Goal: Task Accomplishment & Management: Manage account settings

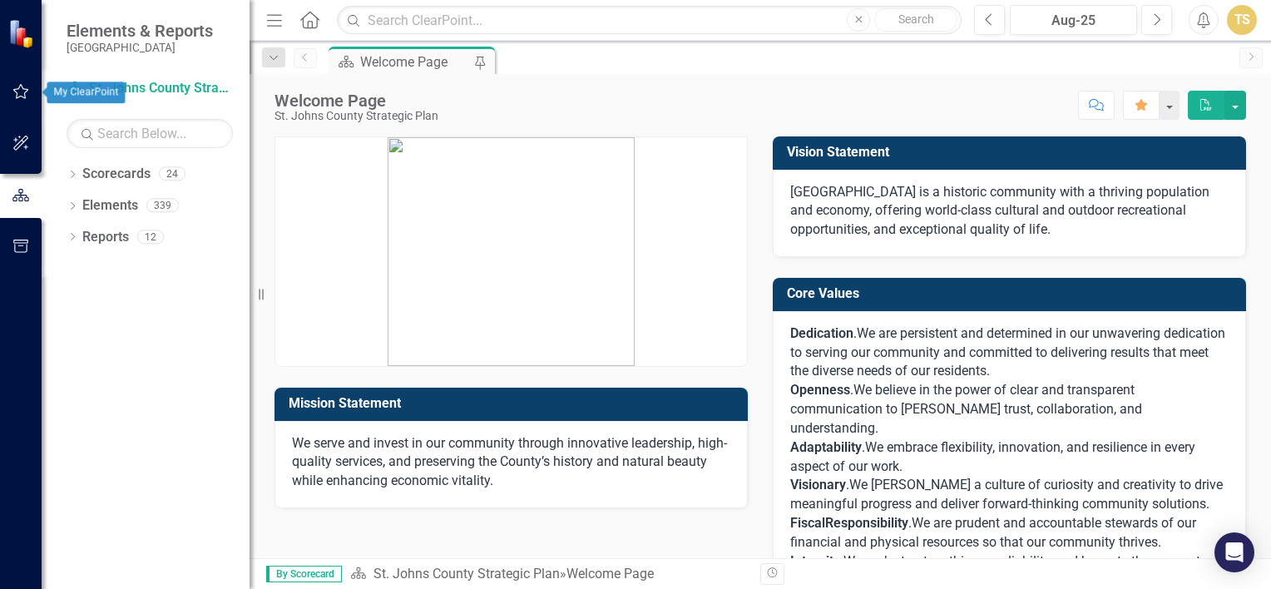
drag, startPoint x: 363, startPoint y: 173, endPoint x: 19, endPoint y: 89, distance: 353.6
click at [19, 89] on div "Elements & Reports [GEOGRAPHIC_DATA] Scorecard [GEOGRAPHIC_DATA] Strategic Plan…" at bounding box center [635, 294] width 1271 height 589
click at [19, 89] on icon "button" at bounding box center [20, 91] width 17 height 13
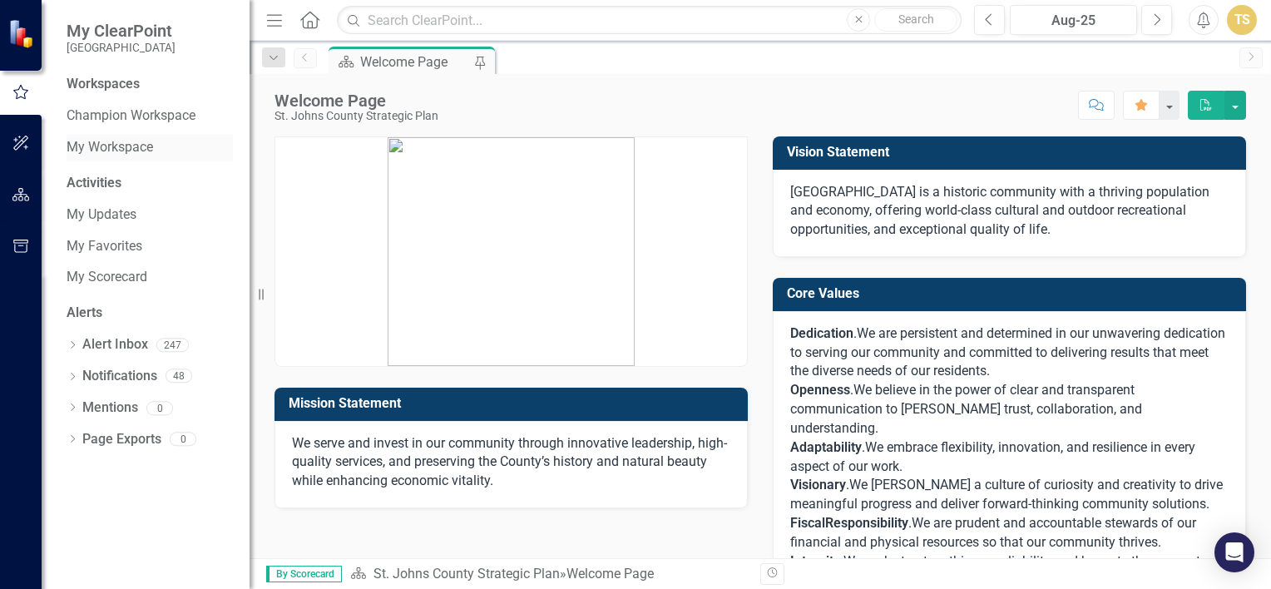
click at [90, 156] on link "My Workspace" at bounding box center [150, 147] width 166 height 19
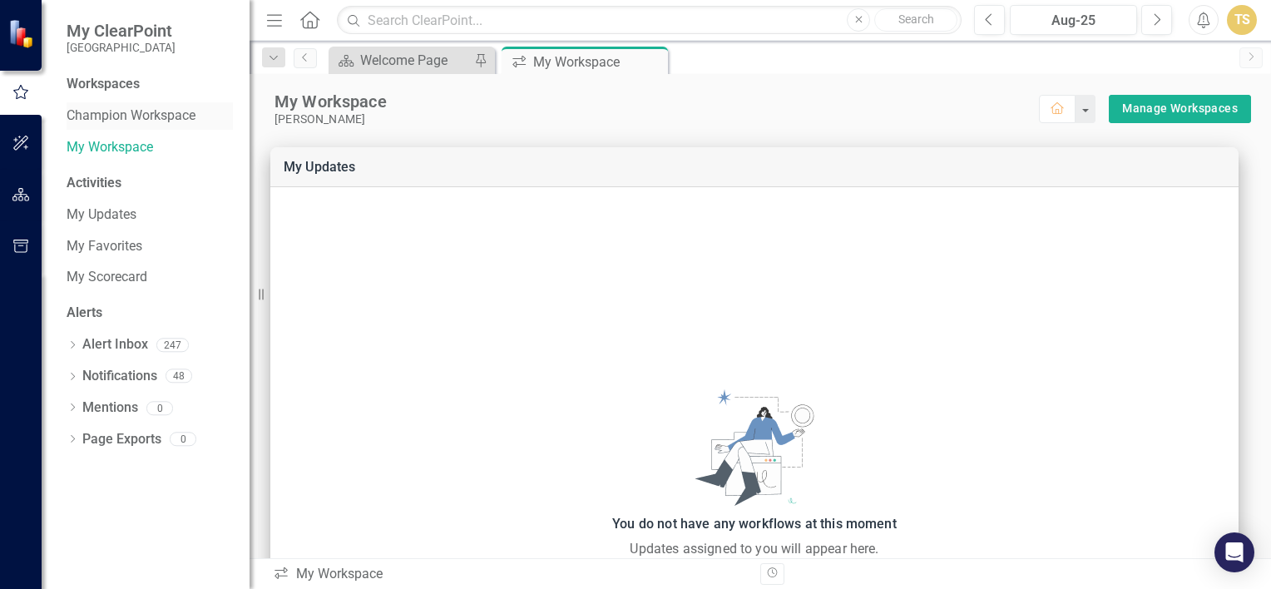
click at [162, 106] on link "Champion Workspace" at bounding box center [150, 115] width 166 height 19
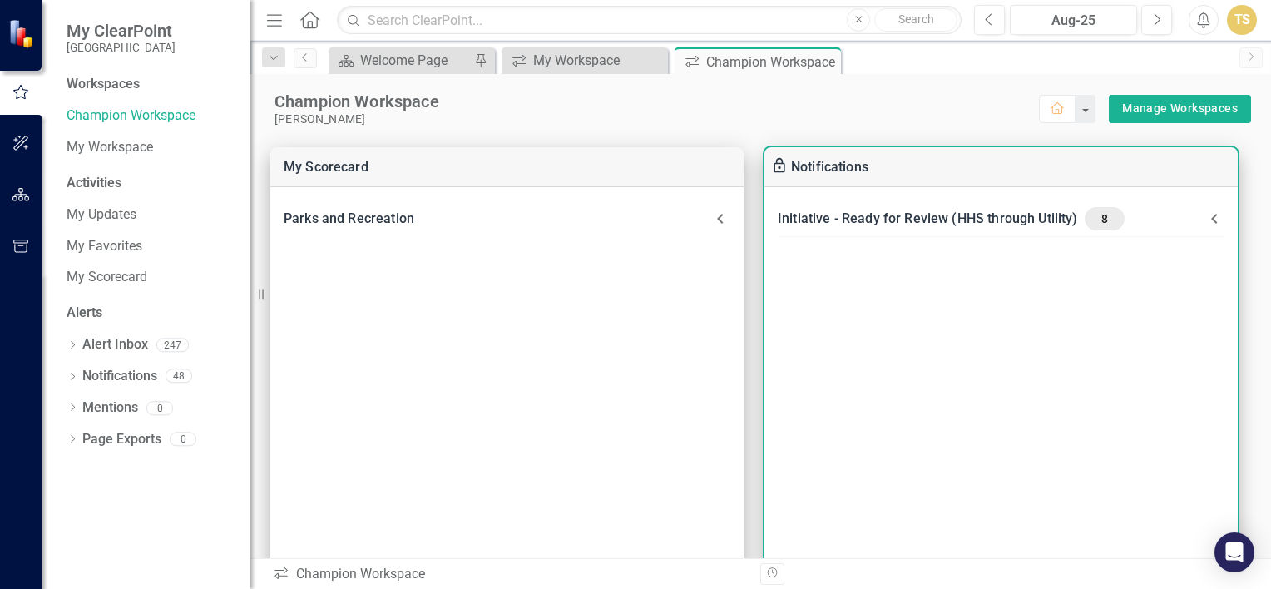
click at [1215, 215] on icon at bounding box center [1214, 219] width 6 height 10
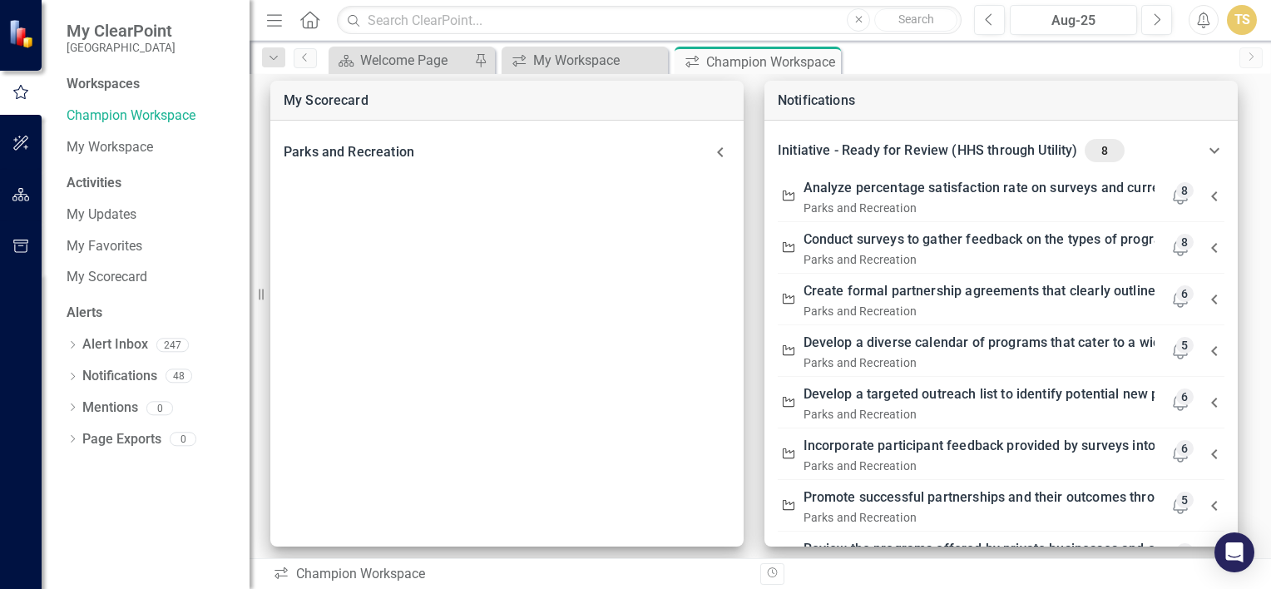
scroll to position [60, 0]
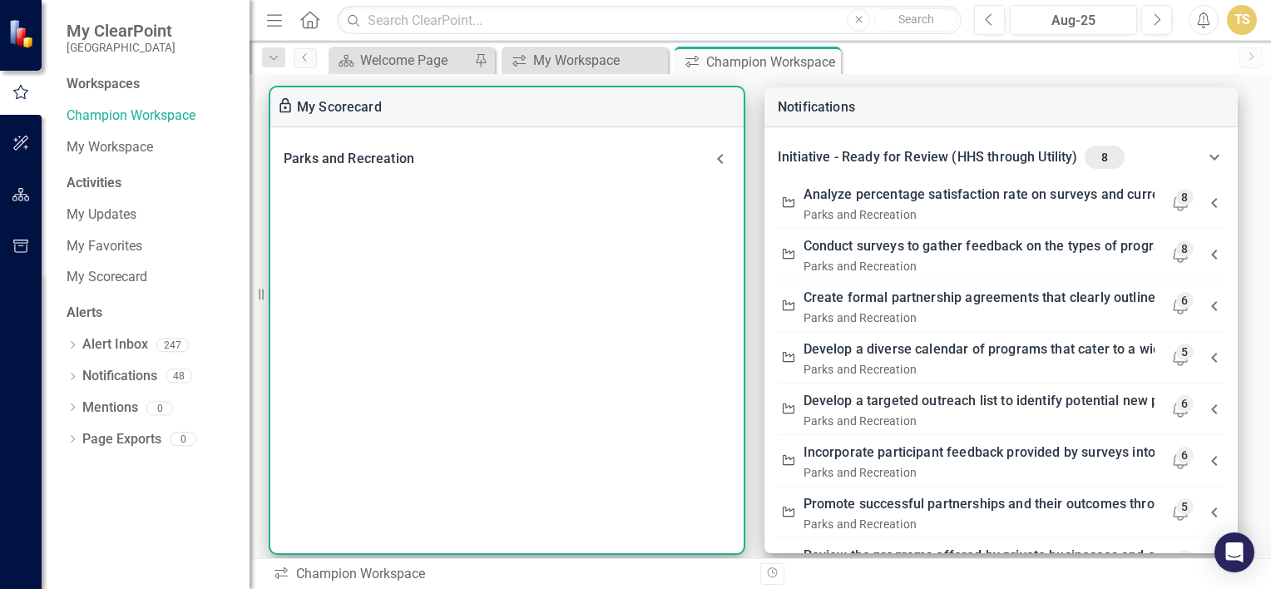
click at [715, 160] on icon at bounding box center [720, 159] width 20 height 20
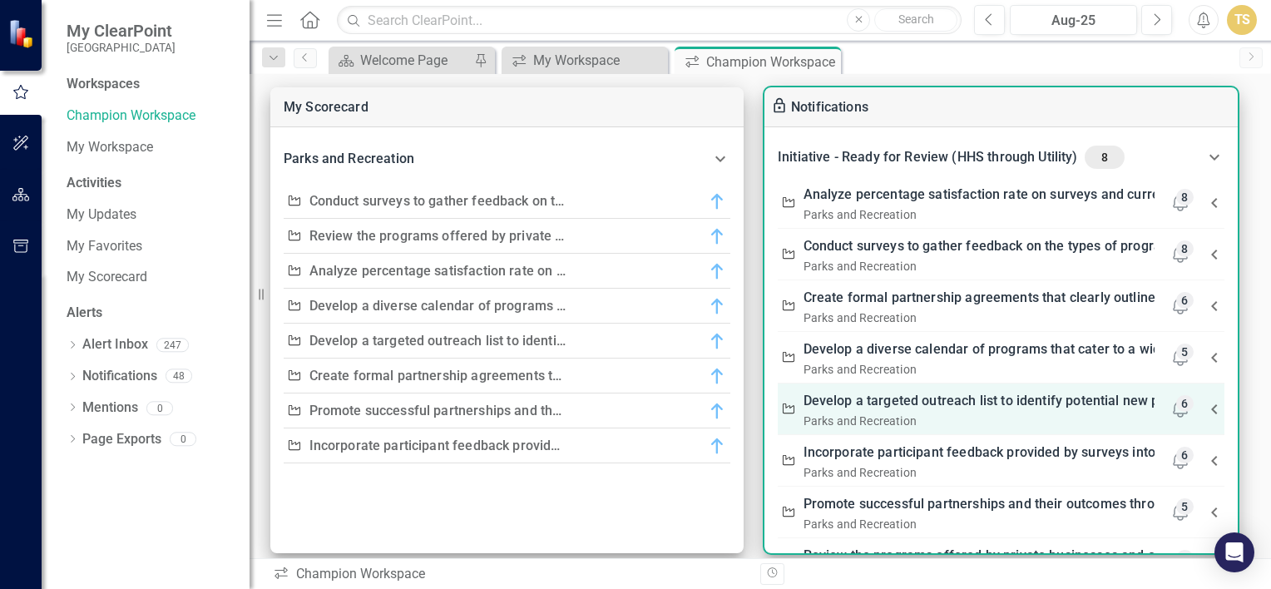
click at [1038, 401] on link "Develop a targeted outreach list to identify potential new partners that align …" at bounding box center [1275, 400] width 945 height 23
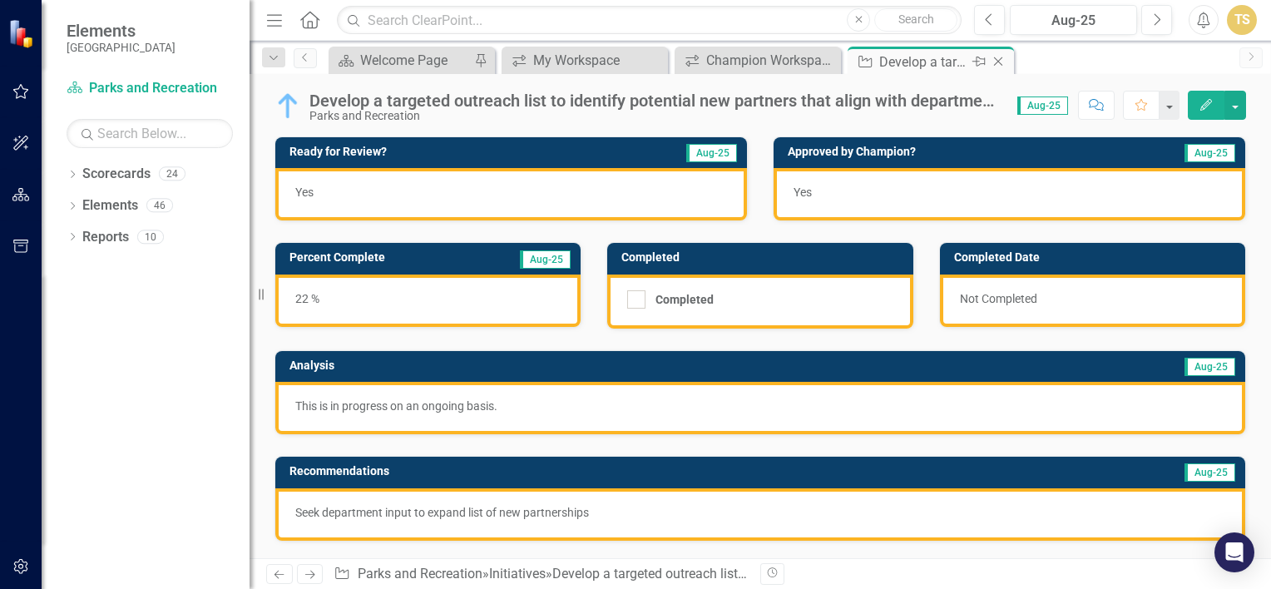
click at [1000, 65] on icon "Close" at bounding box center [998, 61] width 17 height 13
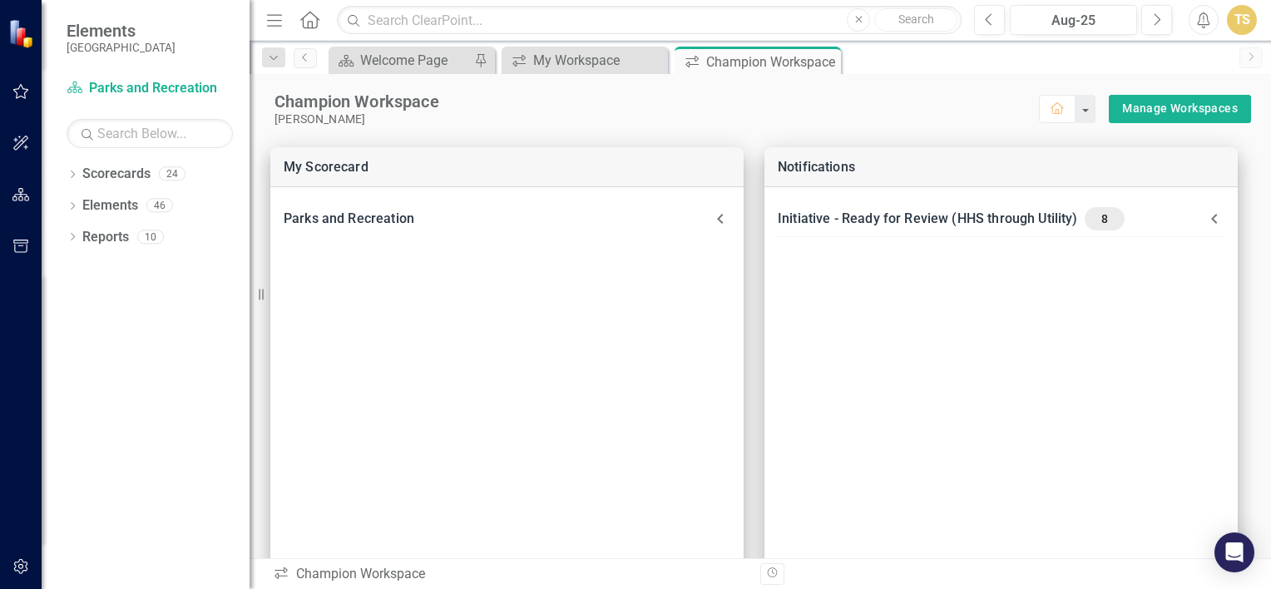
click at [1000, 65] on div "Scorecard Welcome Page Pin icon.workspace My Workspace Close icon.workspace Cha…" at bounding box center [778, 60] width 906 height 27
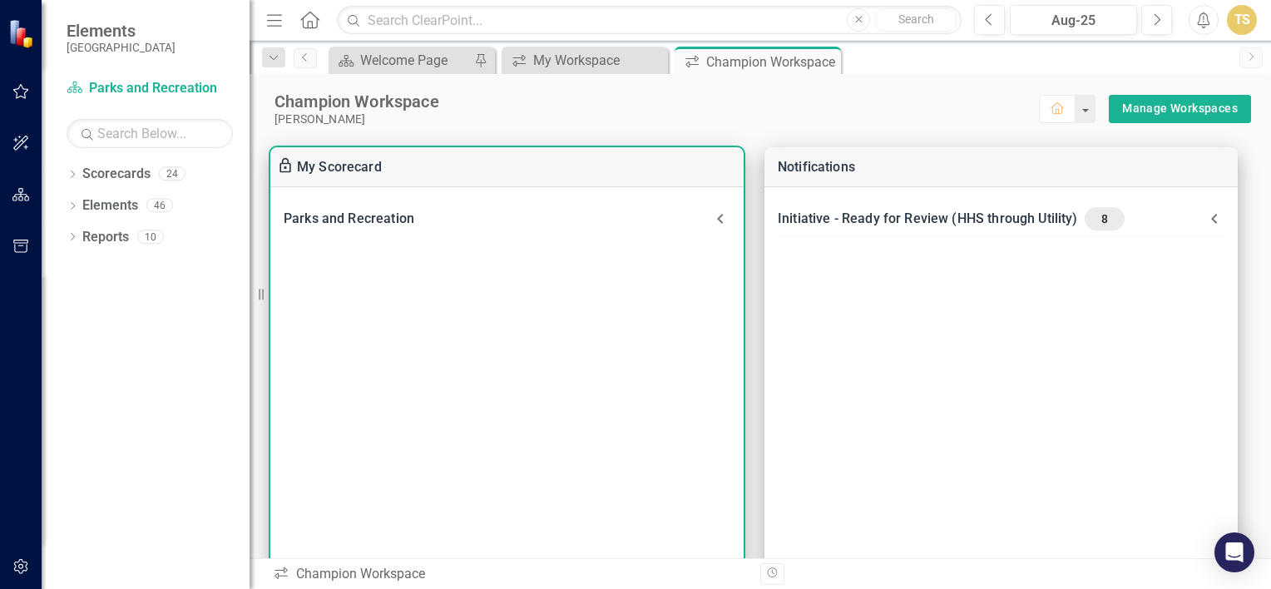
click at [714, 220] on icon at bounding box center [720, 219] width 20 height 20
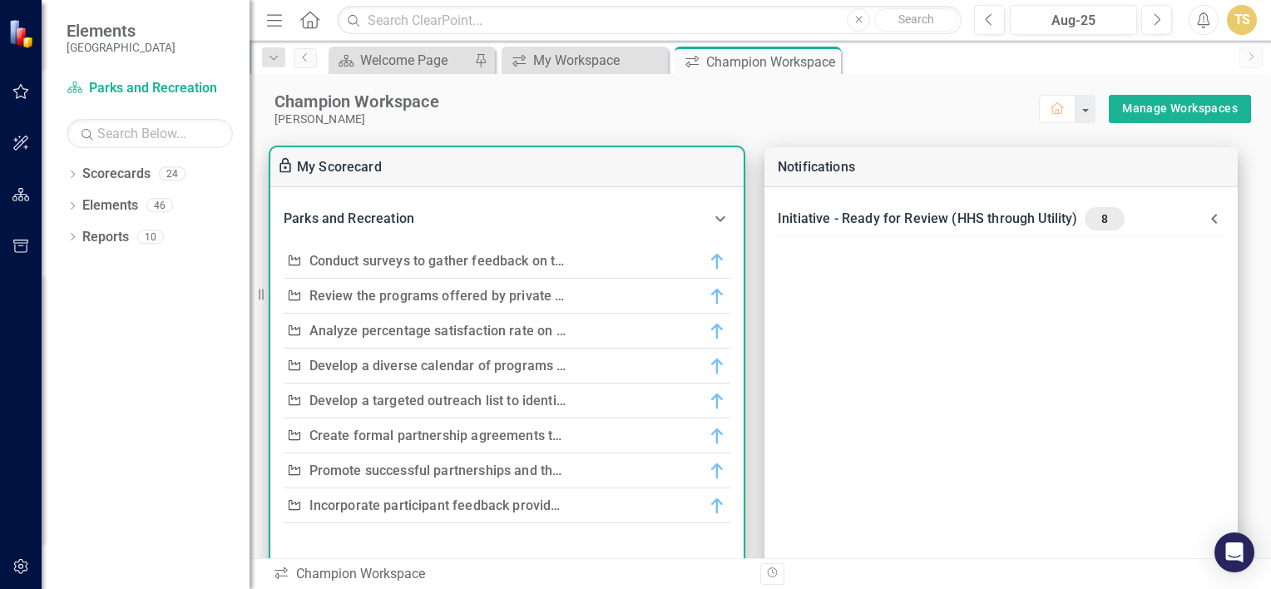
click at [521, 261] on link "Conduct surveys to gather feedback on the types of programs residents want to s…" at bounding box center [608, 261] width 598 height 16
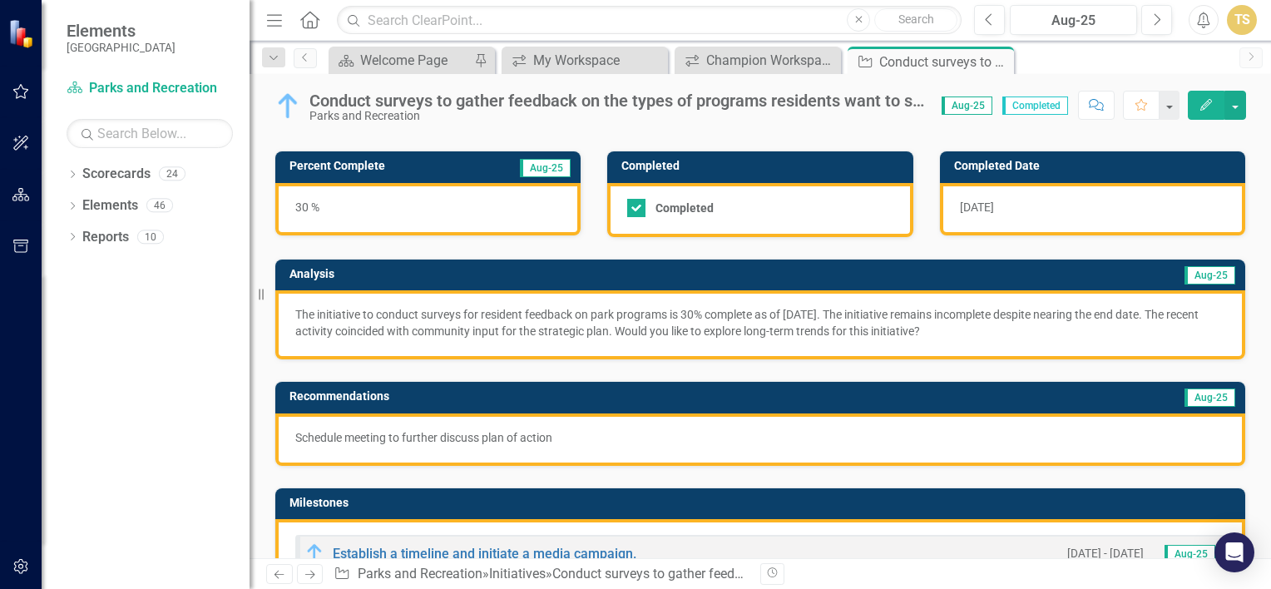
scroll to position [82, 0]
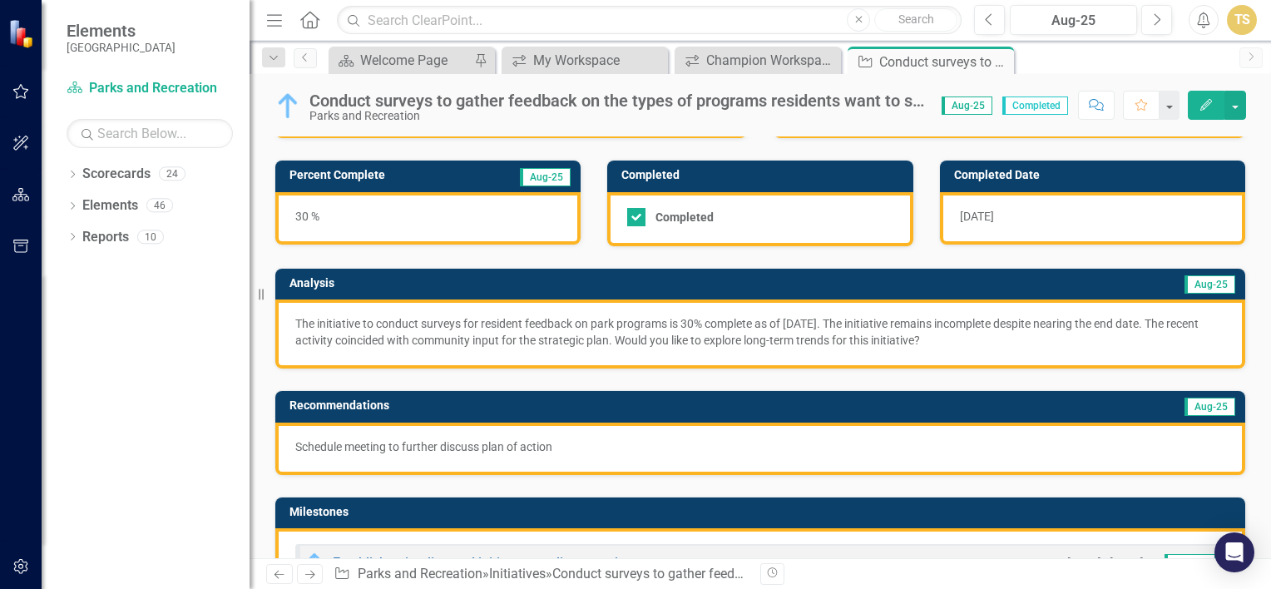
click at [978, 351] on div "The initiative to conduct surveys for resident feedback on park programs is 30%…" at bounding box center [760, 333] width 970 height 69
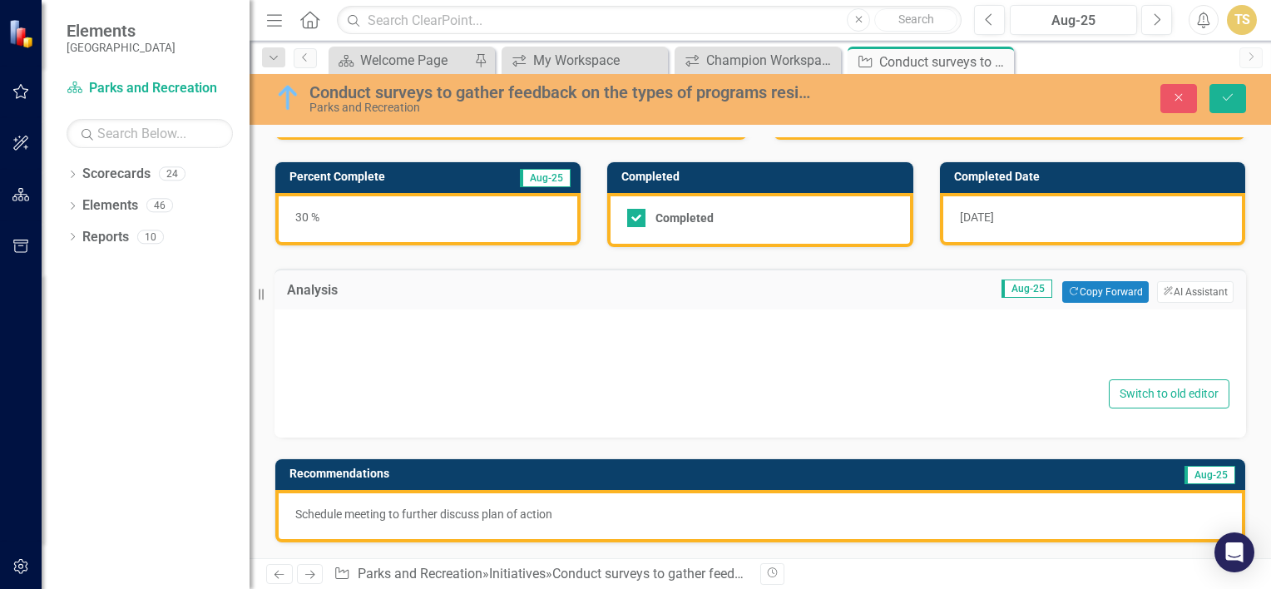
type textarea "<p>The initiative to conduct surveys for resident feedback on park programs is …"
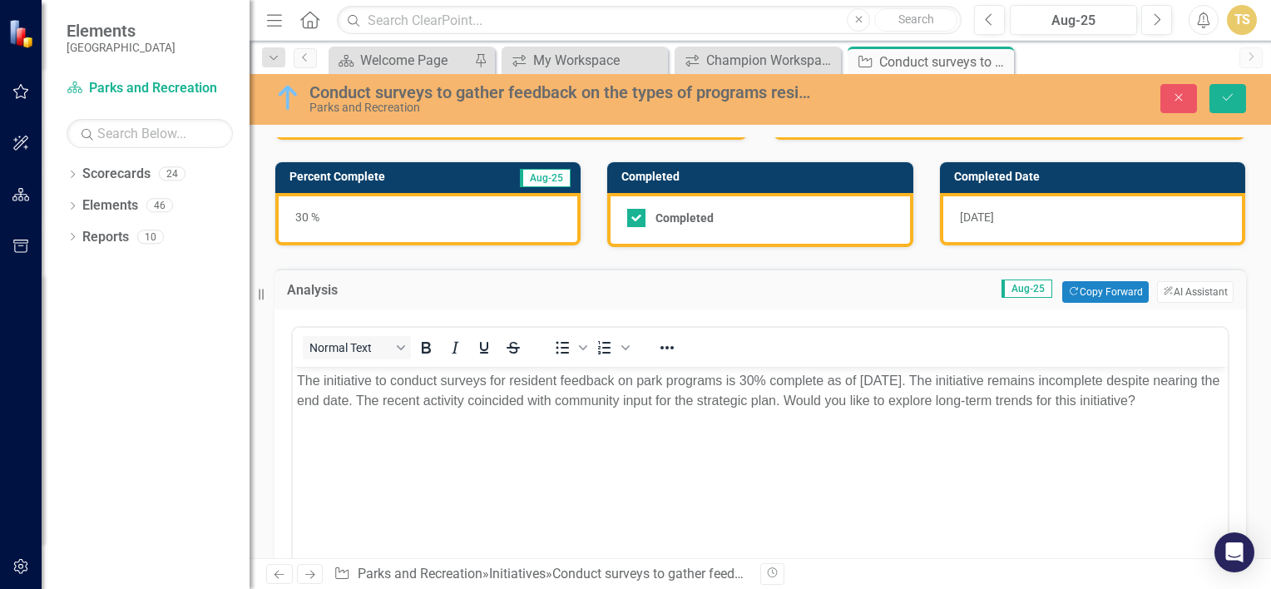
scroll to position [0, 0]
click at [1091, 293] on button "Copy Forward Copy Forward" at bounding box center [1105, 292] width 86 height 22
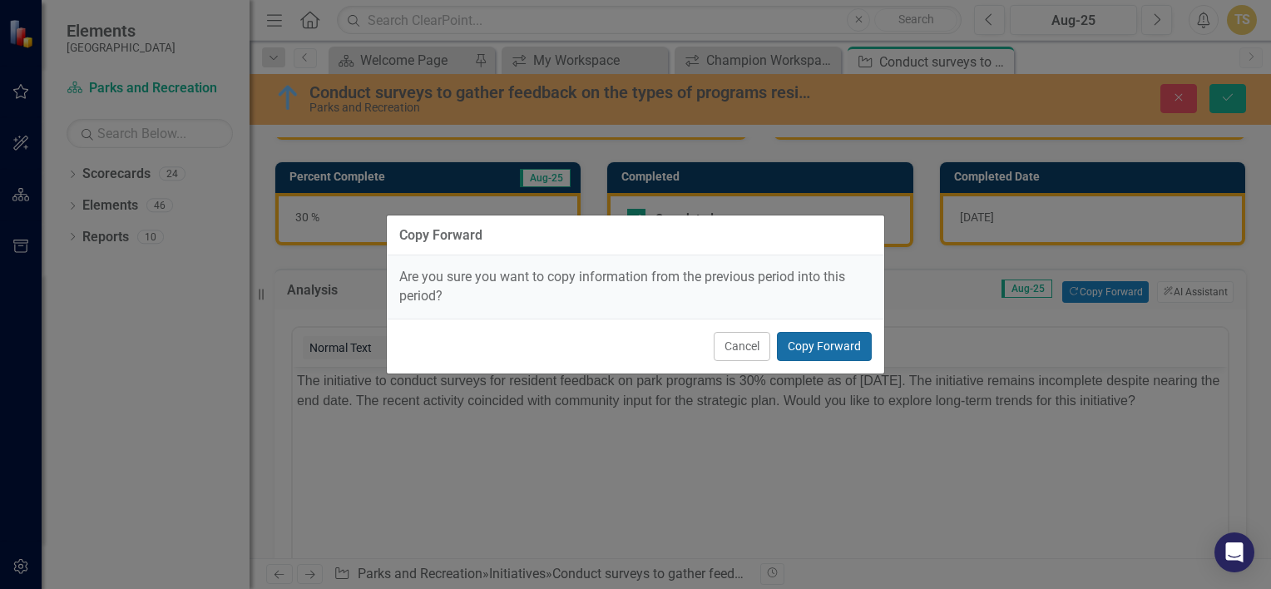
click at [797, 356] on button "Copy Forward" at bounding box center [824, 346] width 95 height 29
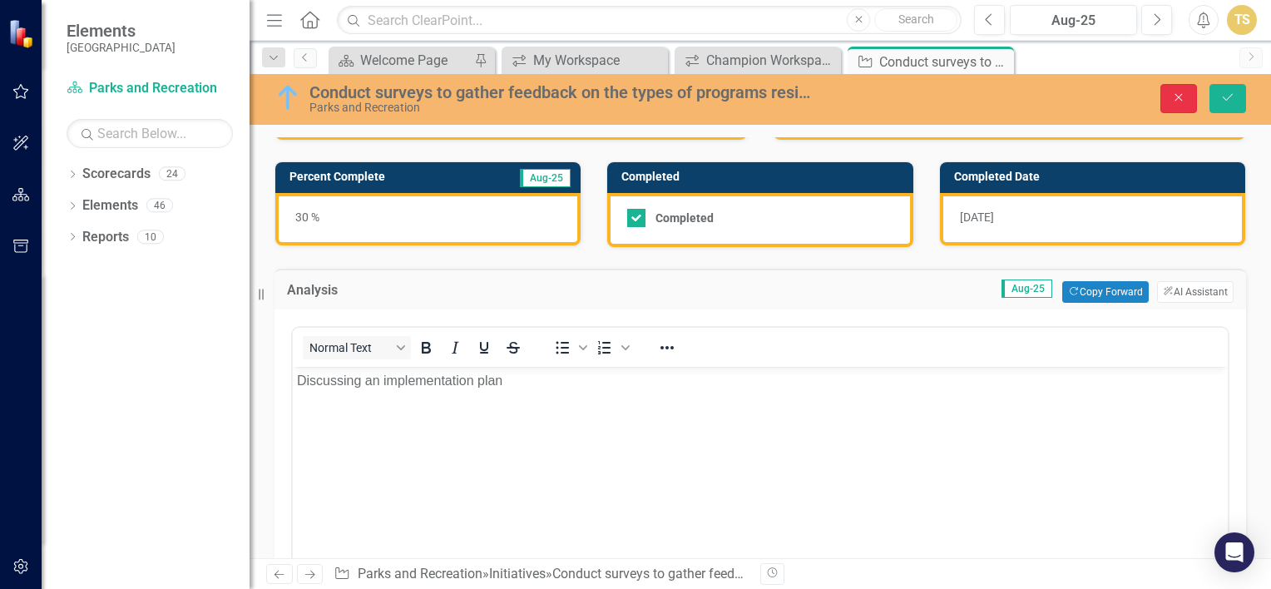
click at [1182, 91] on icon "Close" at bounding box center [1178, 97] width 15 height 12
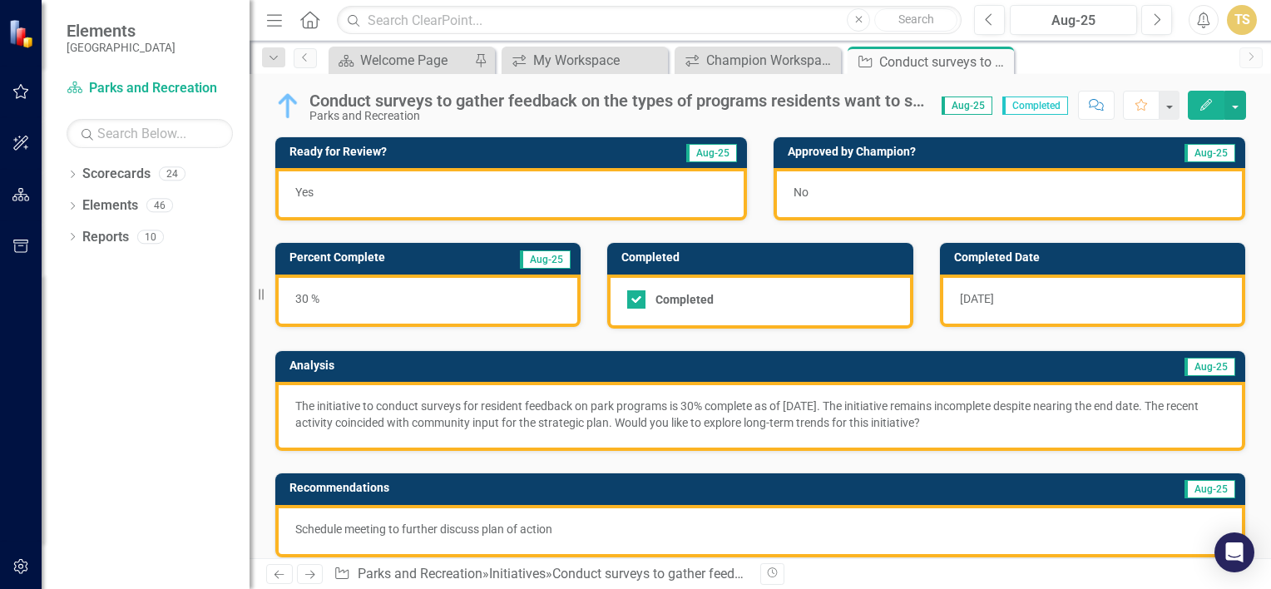
click at [798, 195] on span "No" at bounding box center [800, 191] width 15 height 13
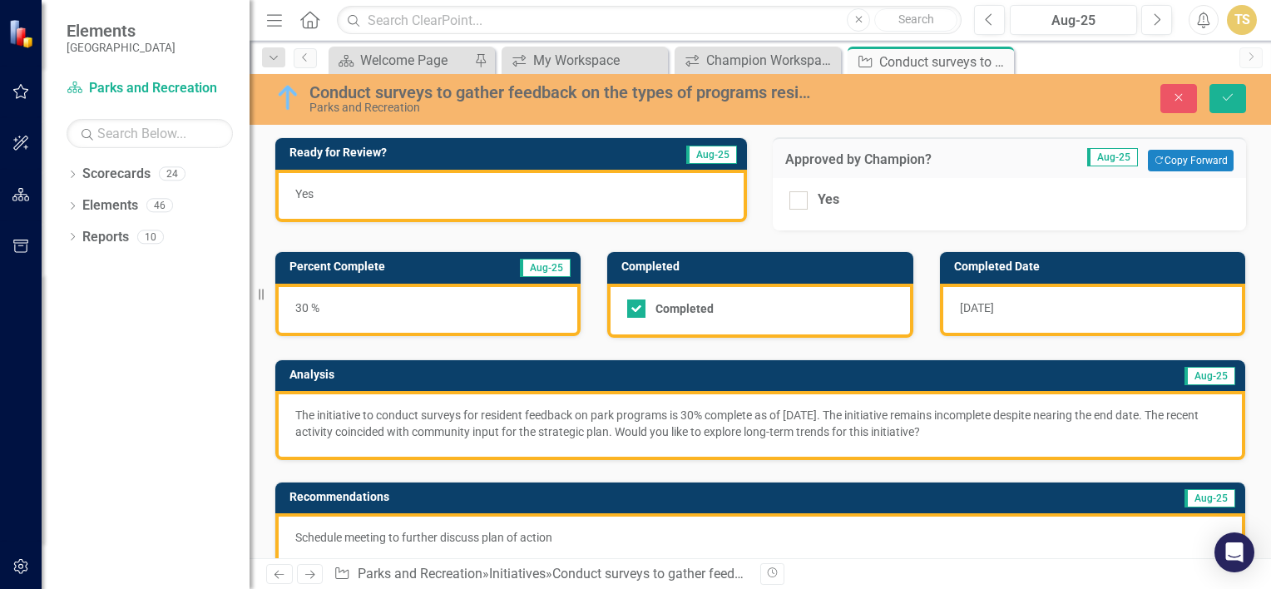
click at [798, 195] on div at bounding box center [798, 200] width 18 height 18
click at [798, 195] on input "Yes" at bounding box center [794, 196] width 11 height 11
checkbox input "true"
click at [1223, 87] on button "Save" at bounding box center [1227, 98] width 37 height 29
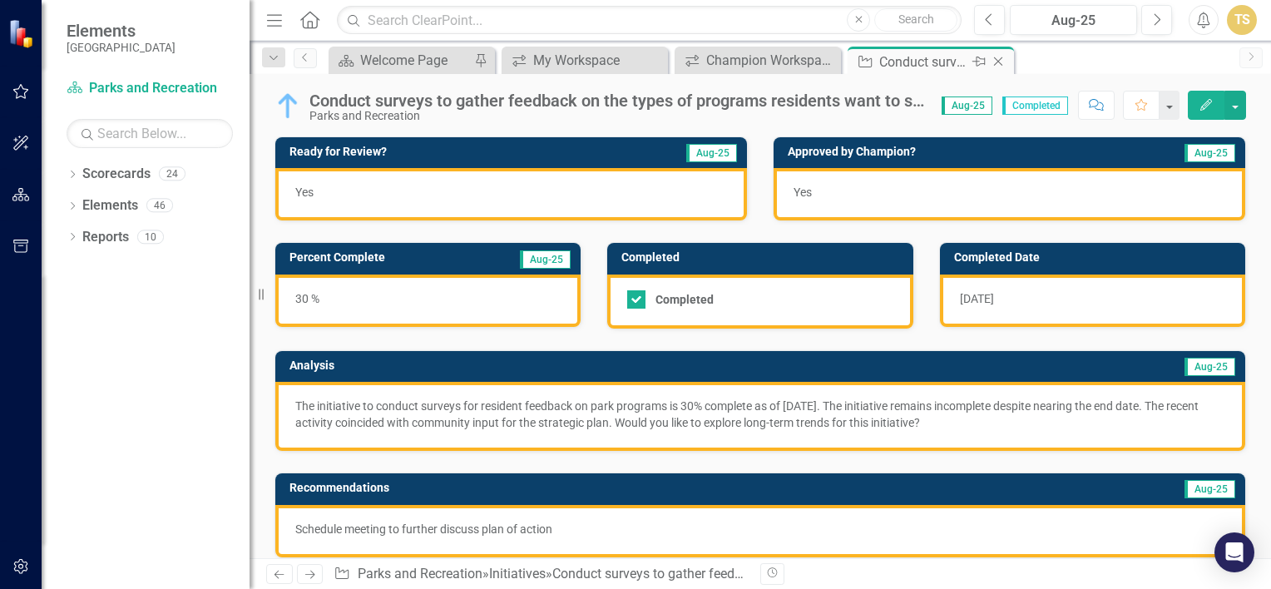
click at [1000, 57] on icon "Close" at bounding box center [998, 61] width 17 height 13
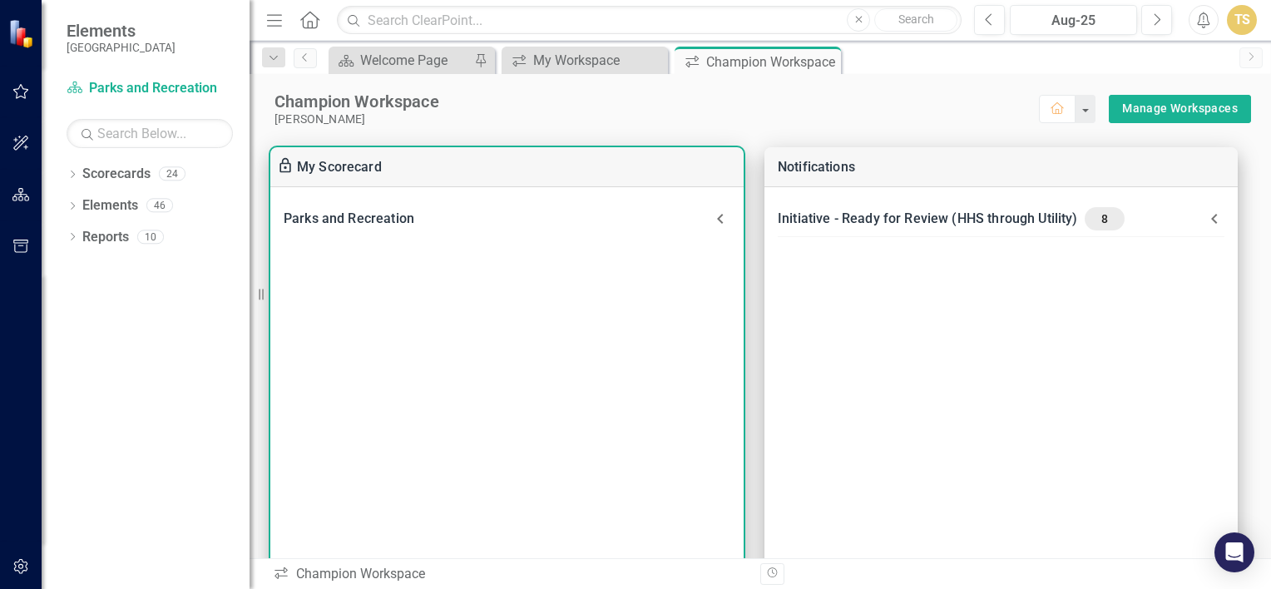
click at [708, 229] on div "Parks and Recreation" at bounding box center [497, 218] width 427 height 23
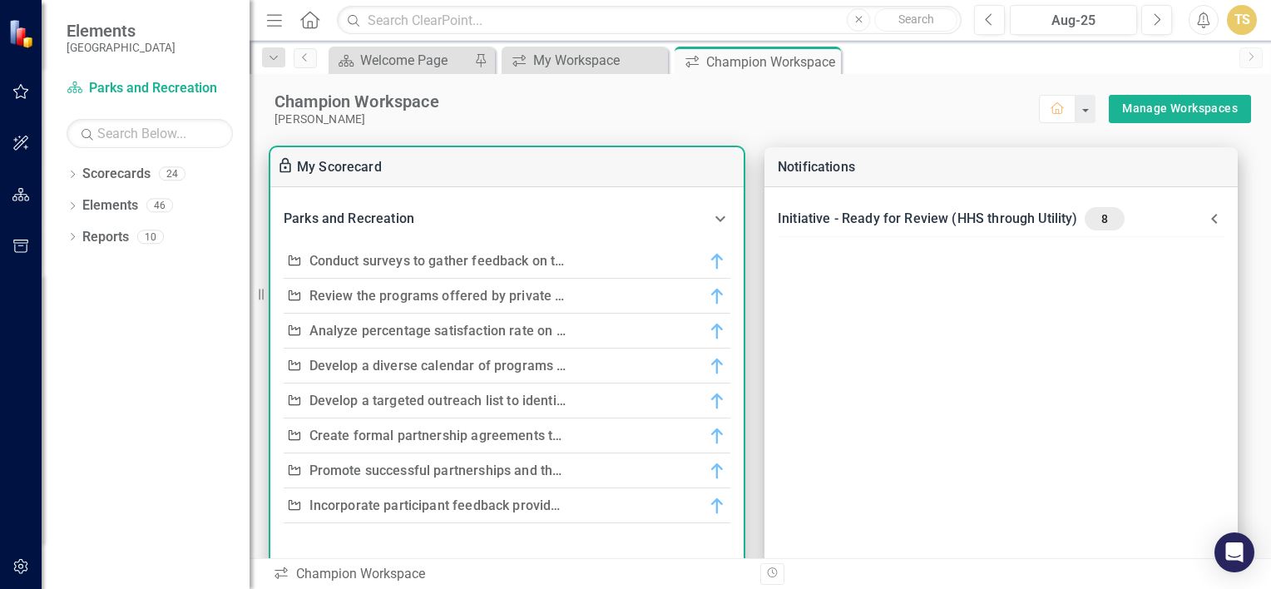
click at [472, 295] on link "Review the programs offered by private businesses and organizations to ensure t…" at bounding box center [680, 296] width 742 height 16
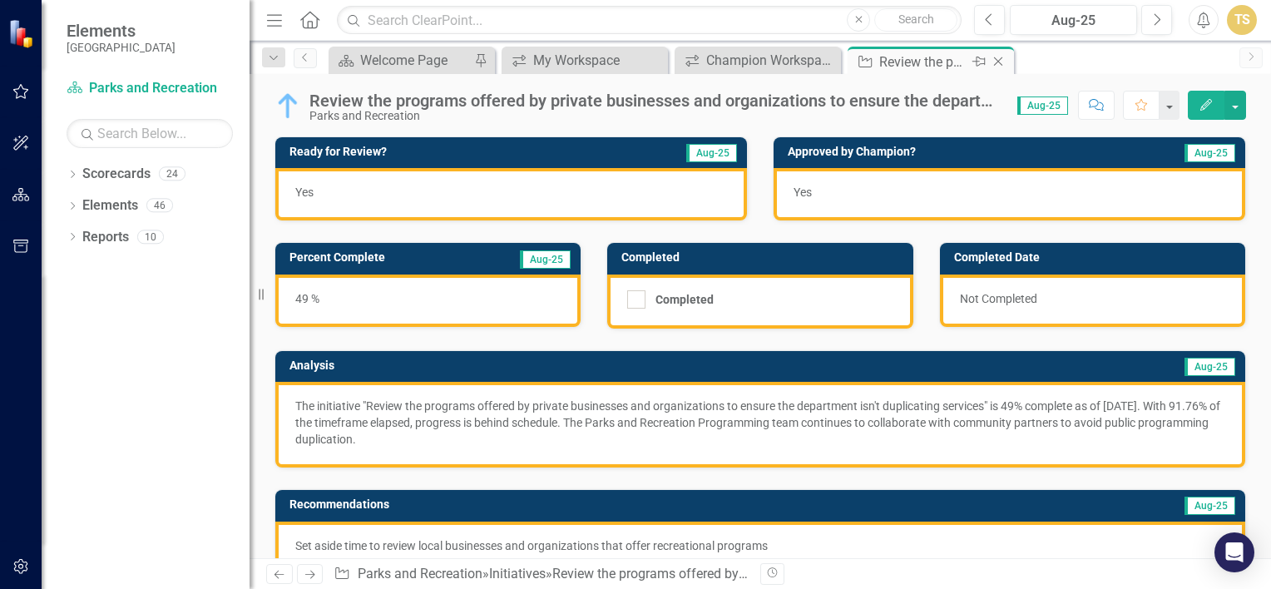
click at [997, 58] on icon "Close" at bounding box center [998, 61] width 17 height 13
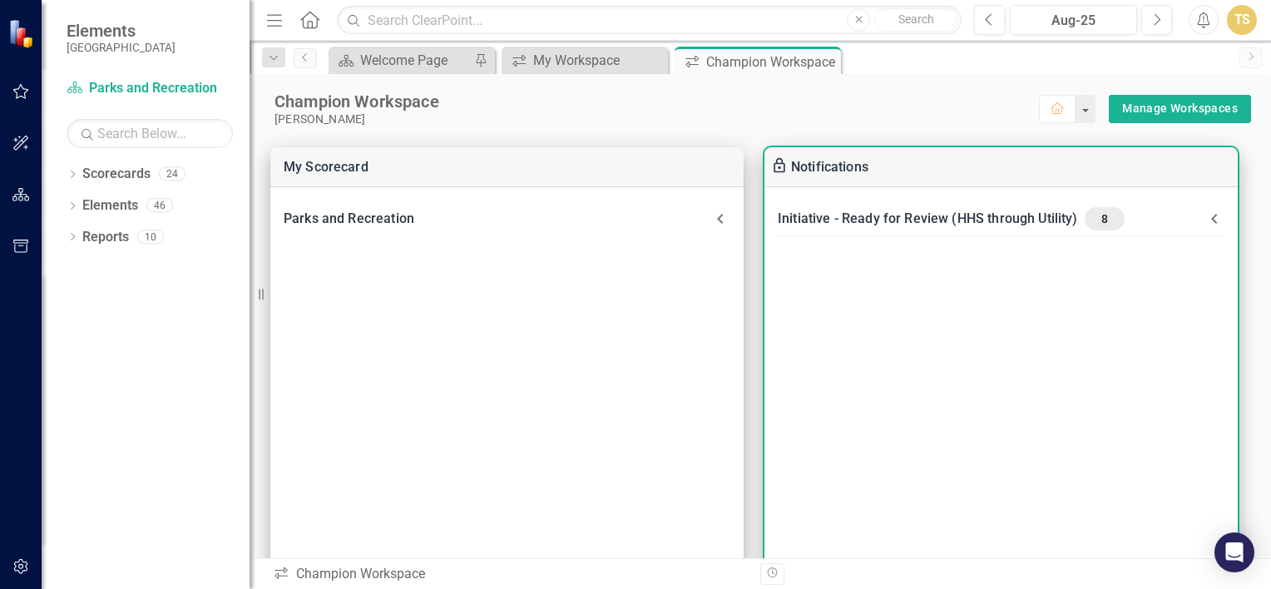
click at [1207, 217] on icon at bounding box center [1214, 219] width 20 height 20
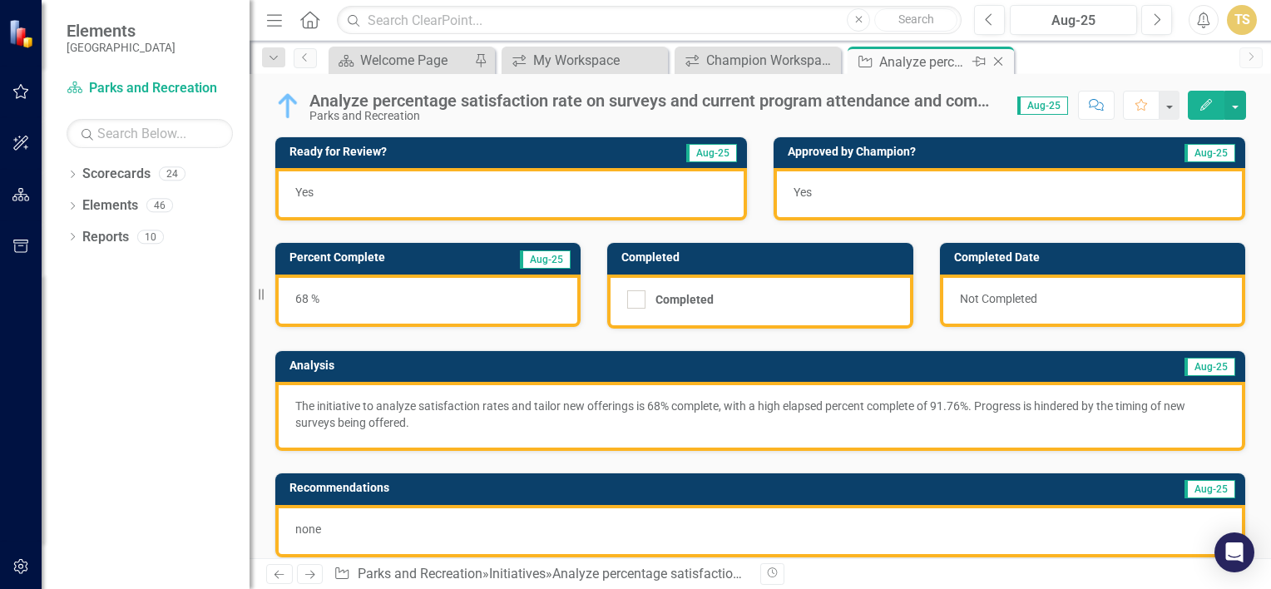
click at [1004, 62] on icon "Close" at bounding box center [998, 61] width 17 height 13
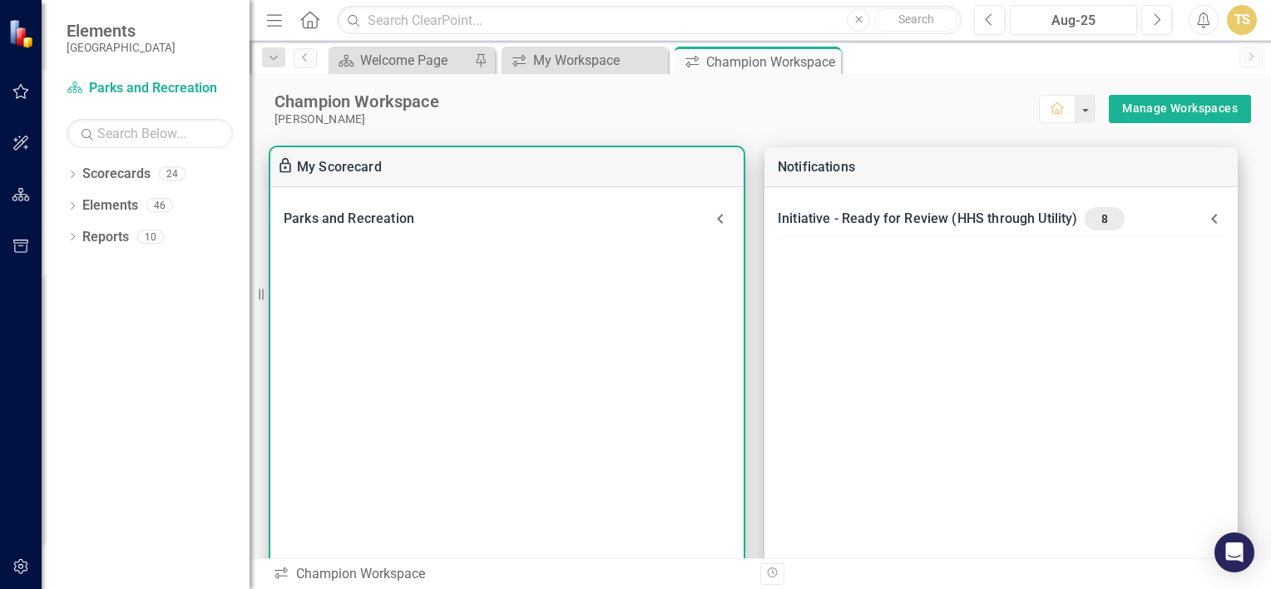
click at [723, 214] on icon at bounding box center [720, 219] width 20 height 20
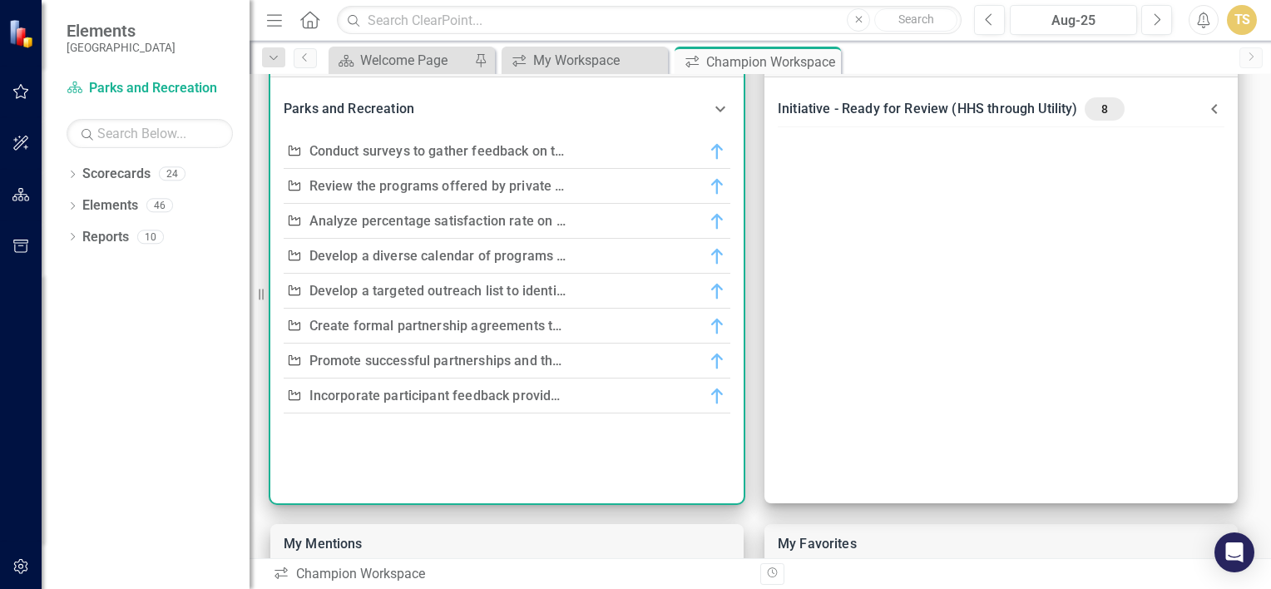
scroll to position [83, 0]
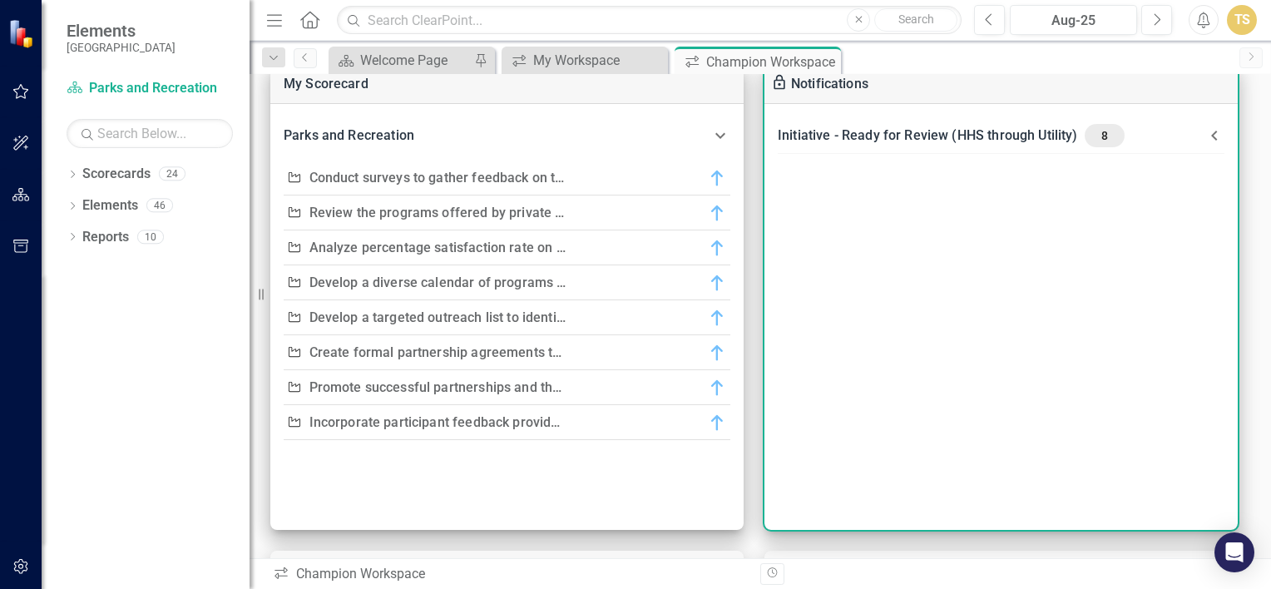
click at [1212, 132] on icon at bounding box center [1214, 136] width 20 height 20
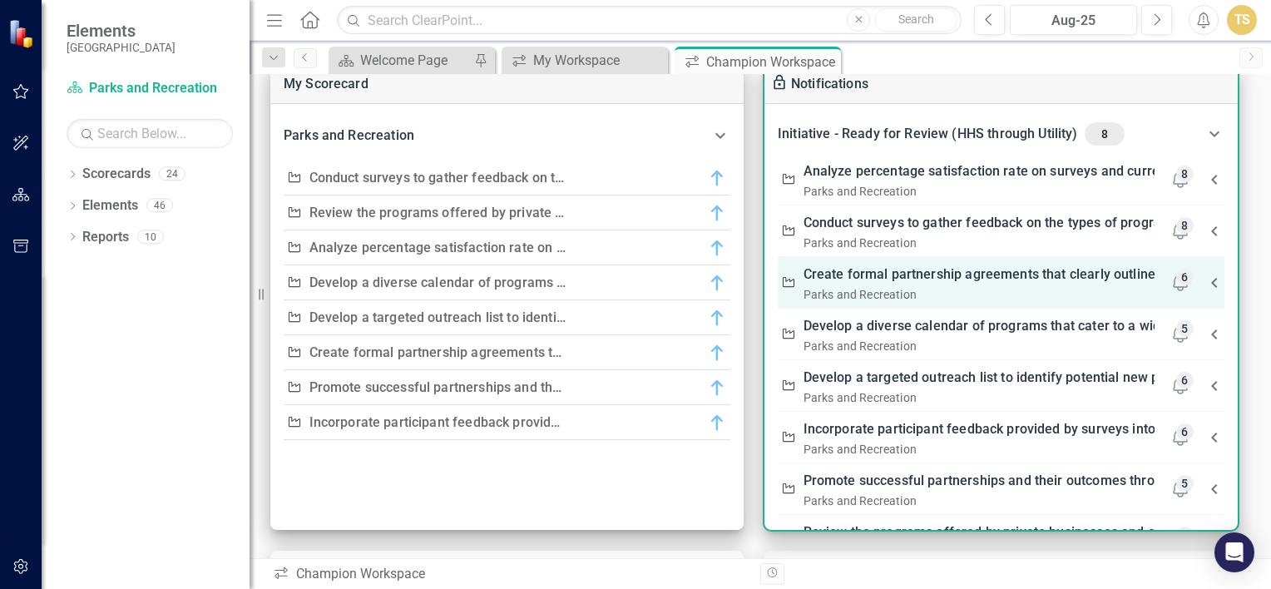
click at [966, 275] on link "Create formal partnership agreements that clearly outline the roles, responsibi…" at bounding box center [1213, 274] width 820 height 23
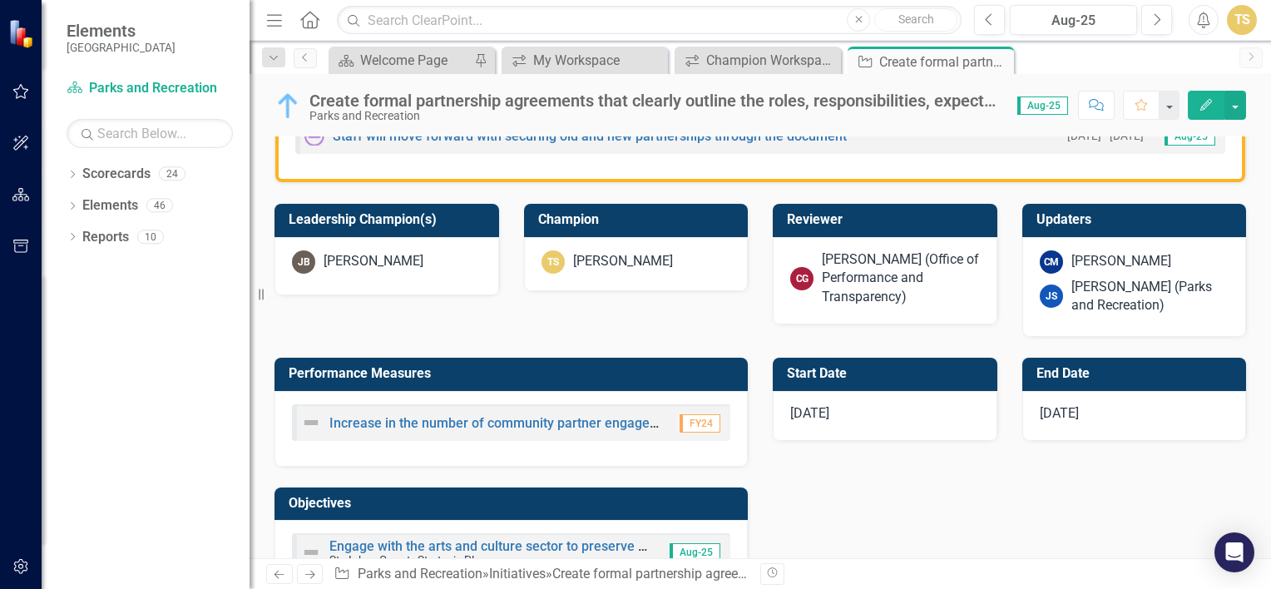
scroll to position [582, 0]
click at [462, 419] on link "Increase in the number of community partner engagements to provide programing" at bounding box center [576, 423] width 494 height 16
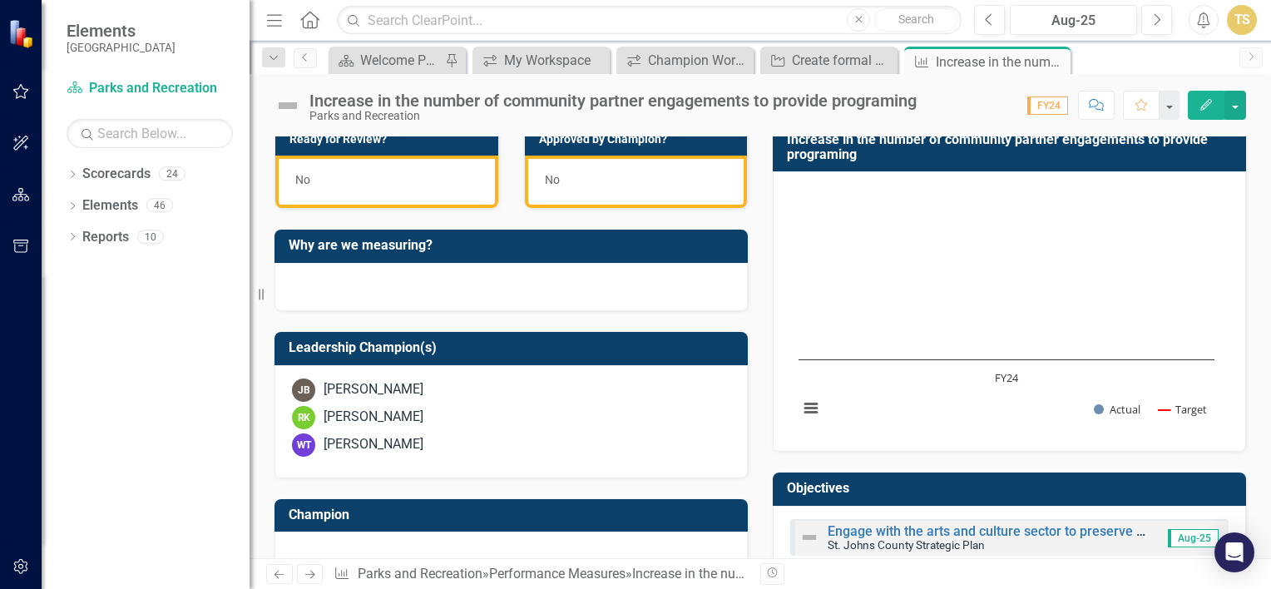
scroll to position [92, 0]
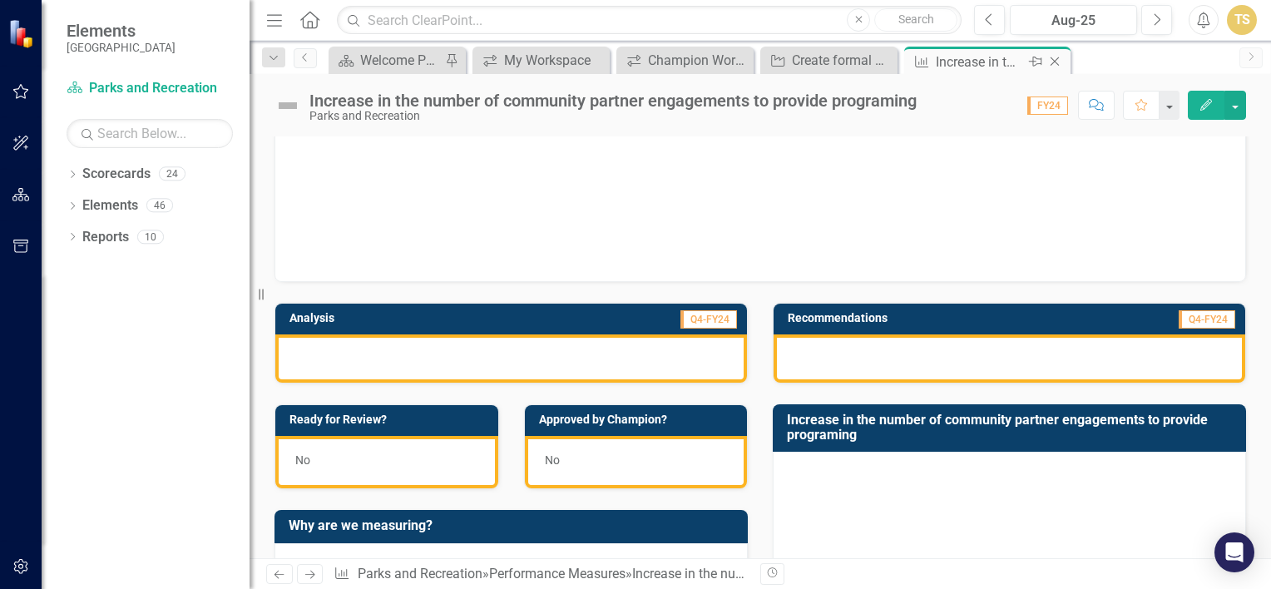
click at [1058, 62] on icon "Close" at bounding box center [1054, 61] width 17 height 13
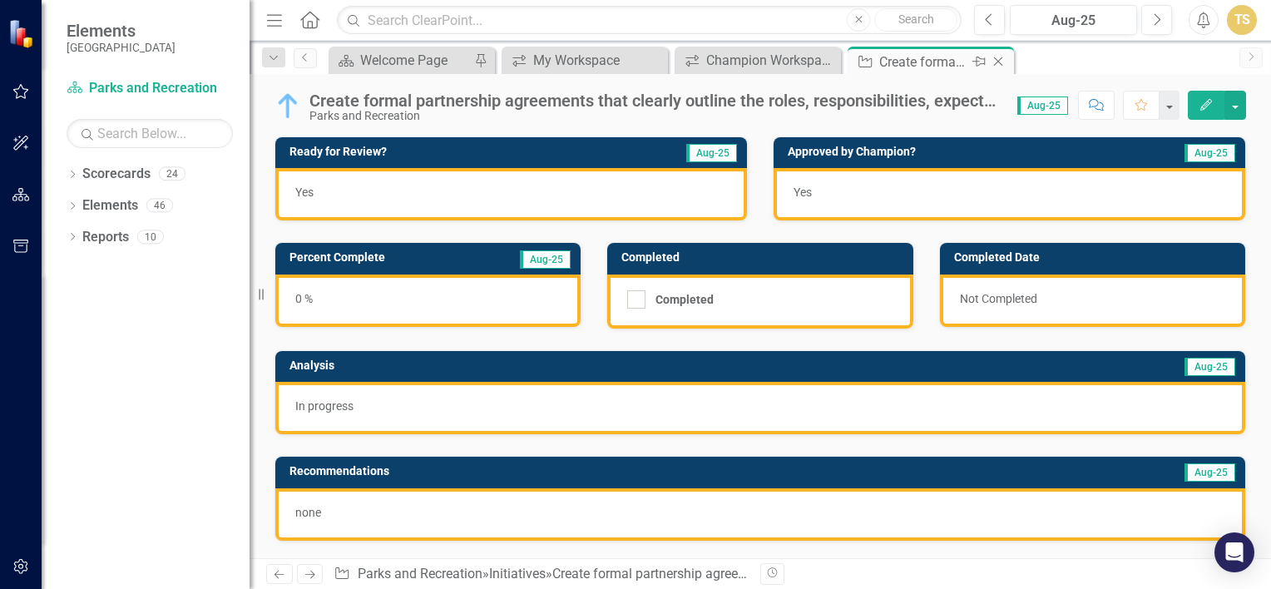
click at [1000, 62] on icon "Close" at bounding box center [998, 61] width 17 height 13
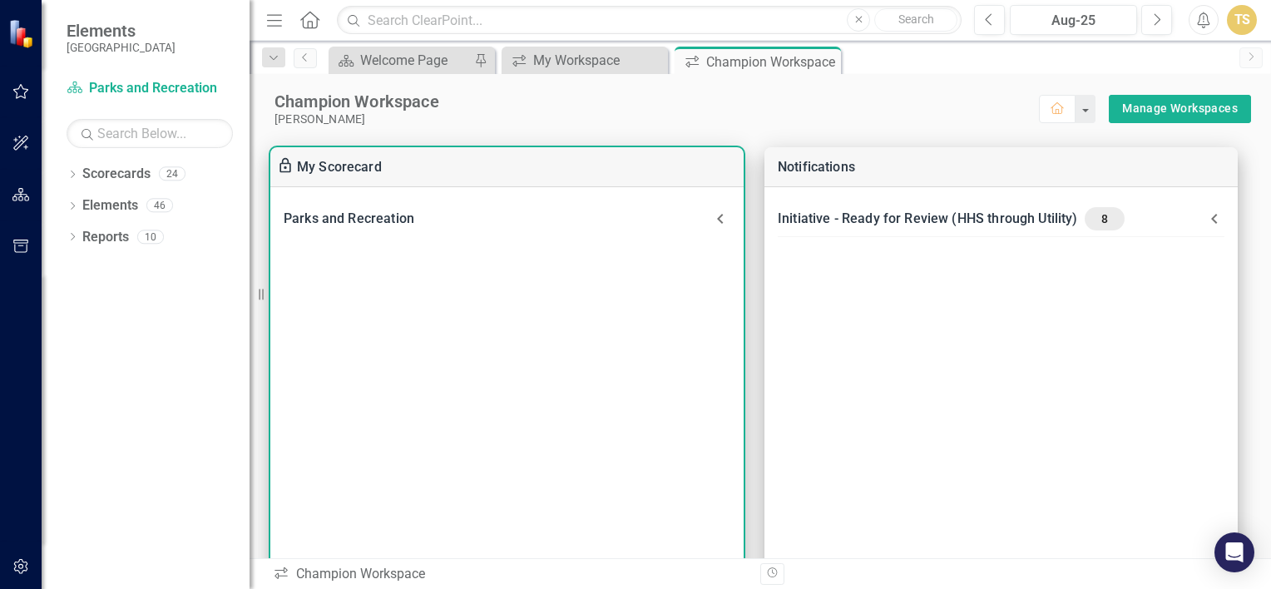
click at [665, 216] on div "Parks and Recreation" at bounding box center [497, 218] width 427 height 23
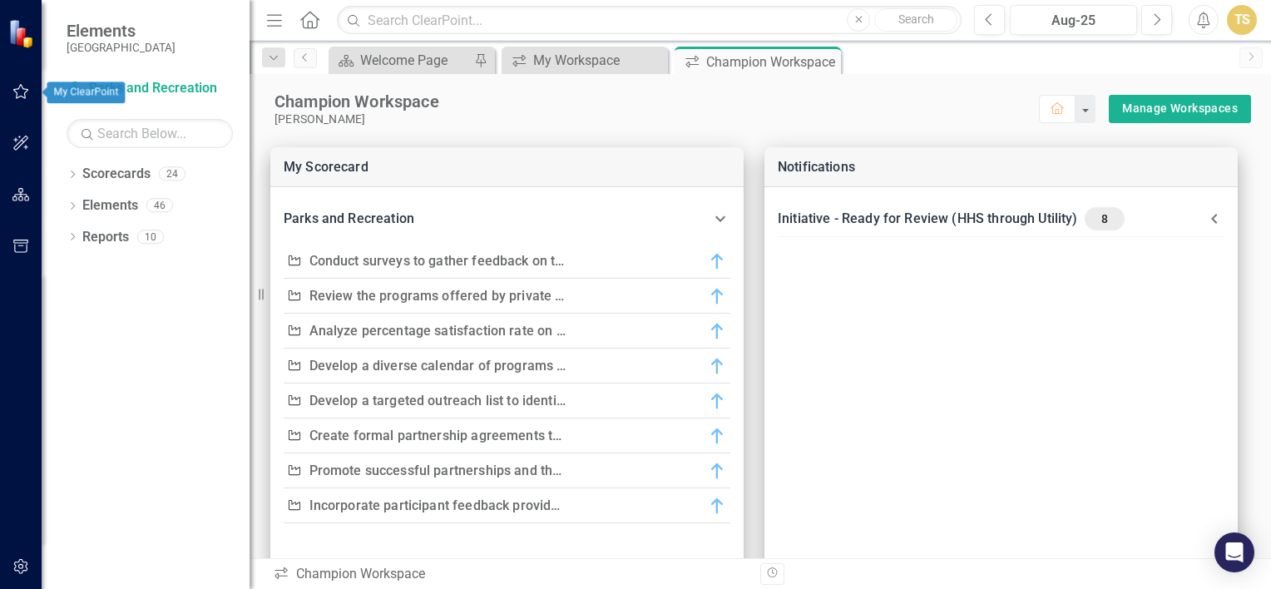
click at [23, 96] on icon "button" at bounding box center [20, 91] width 17 height 13
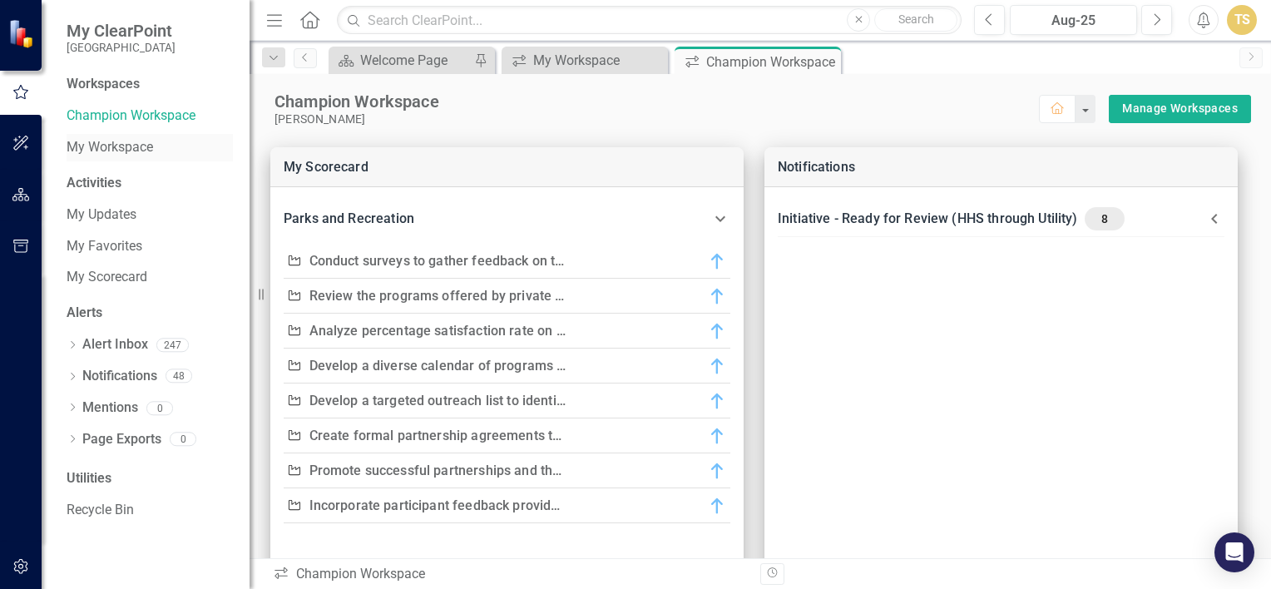
click at [121, 146] on link "My Workspace" at bounding box center [150, 147] width 166 height 19
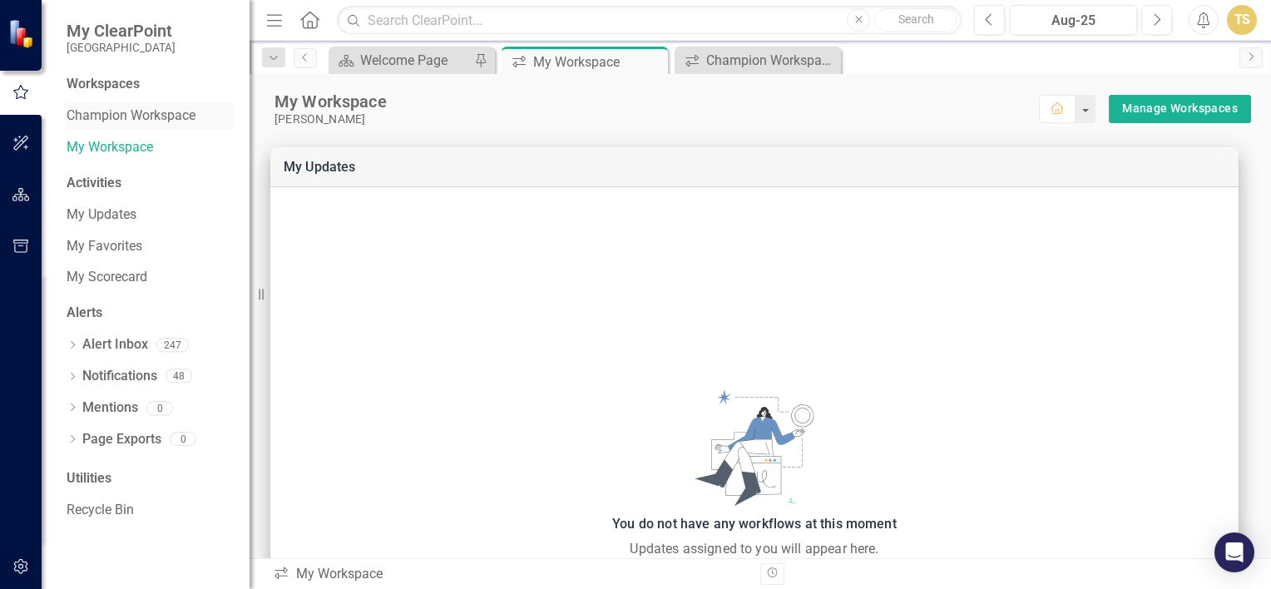
click at [134, 119] on link "Champion Workspace" at bounding box center [150, 115] width 166 height 19
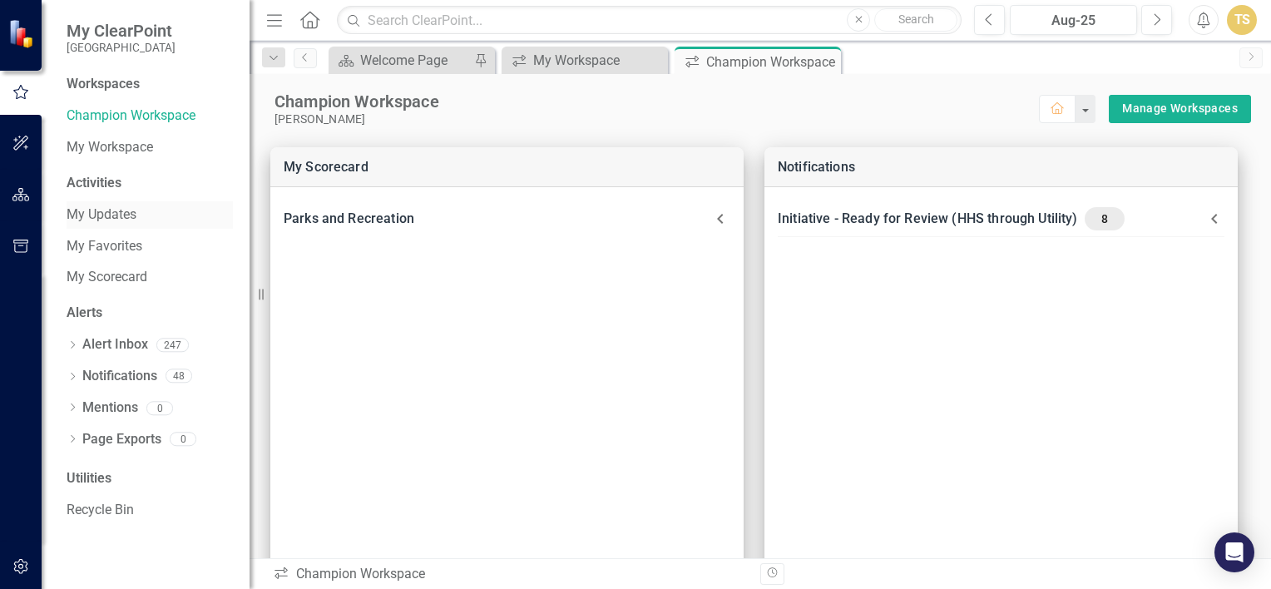
click at [100, 216] on link "My Updates" at bounding box center [150, 214] width 166 height 19
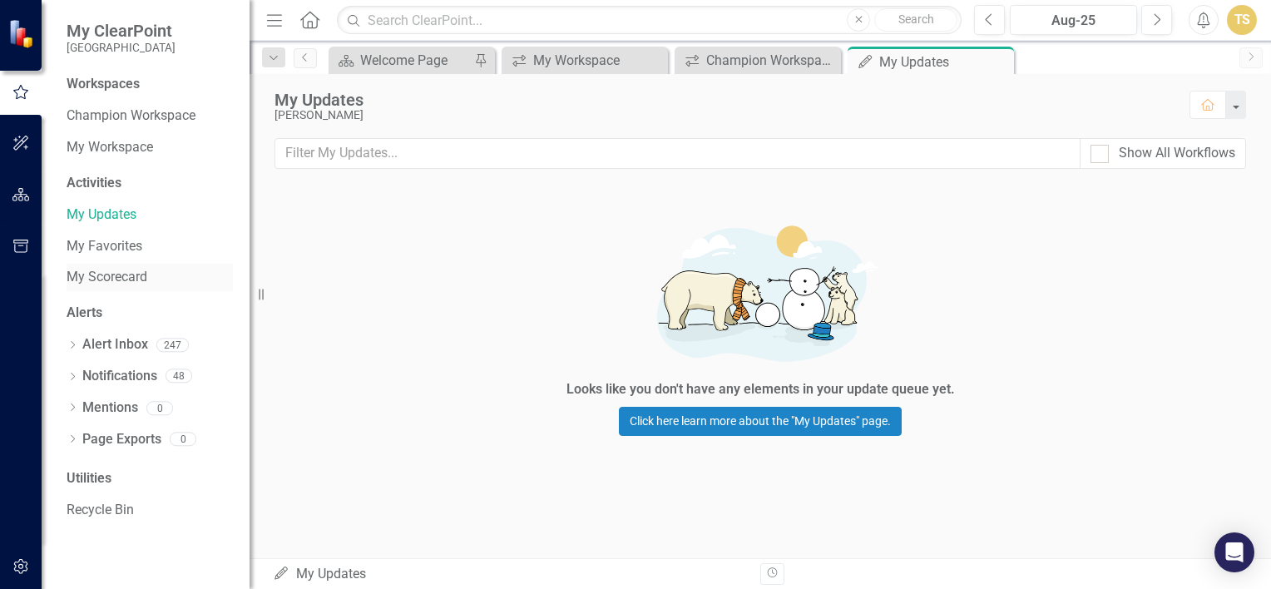
click at [111, 270] on link "My Scorecard" at bounding box center [150, 277] width 166 height 19
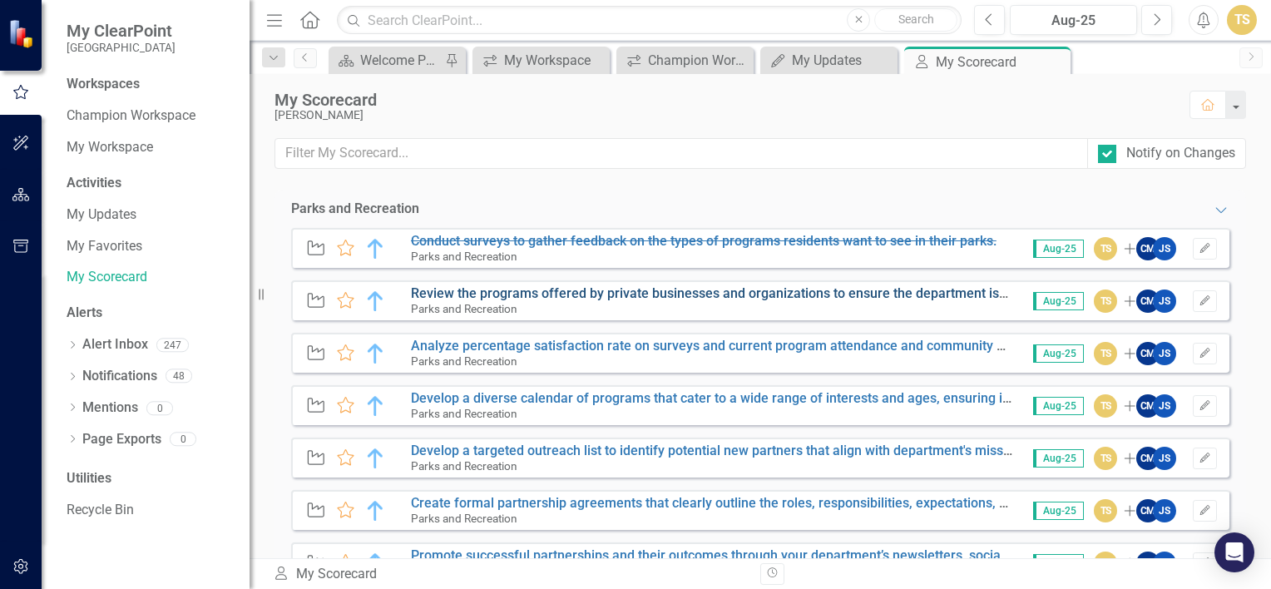
click at [646, 293] on link "Review the programs offered by private businesses and organizations to ensure t…" at bounding box center [774, 293] width 727 height 16
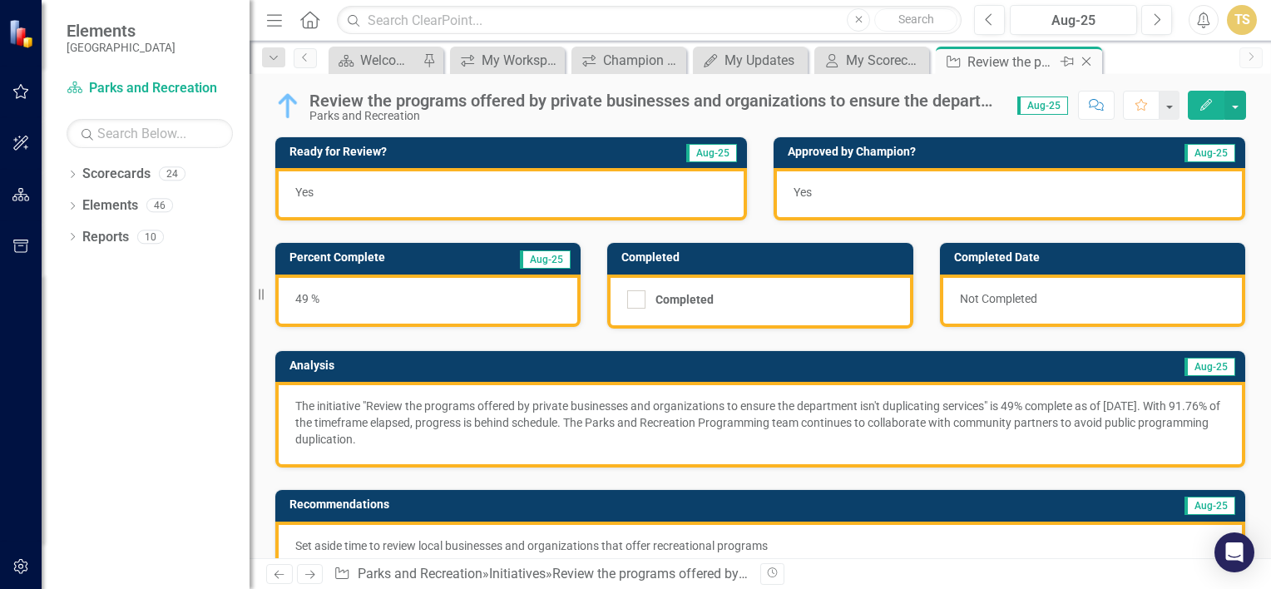
click at [1083, 61] on icon "Close" at bounding box center [1086, 61] width 17 height 13
